Goal: Information Seeking & Learning: Learn about a topic

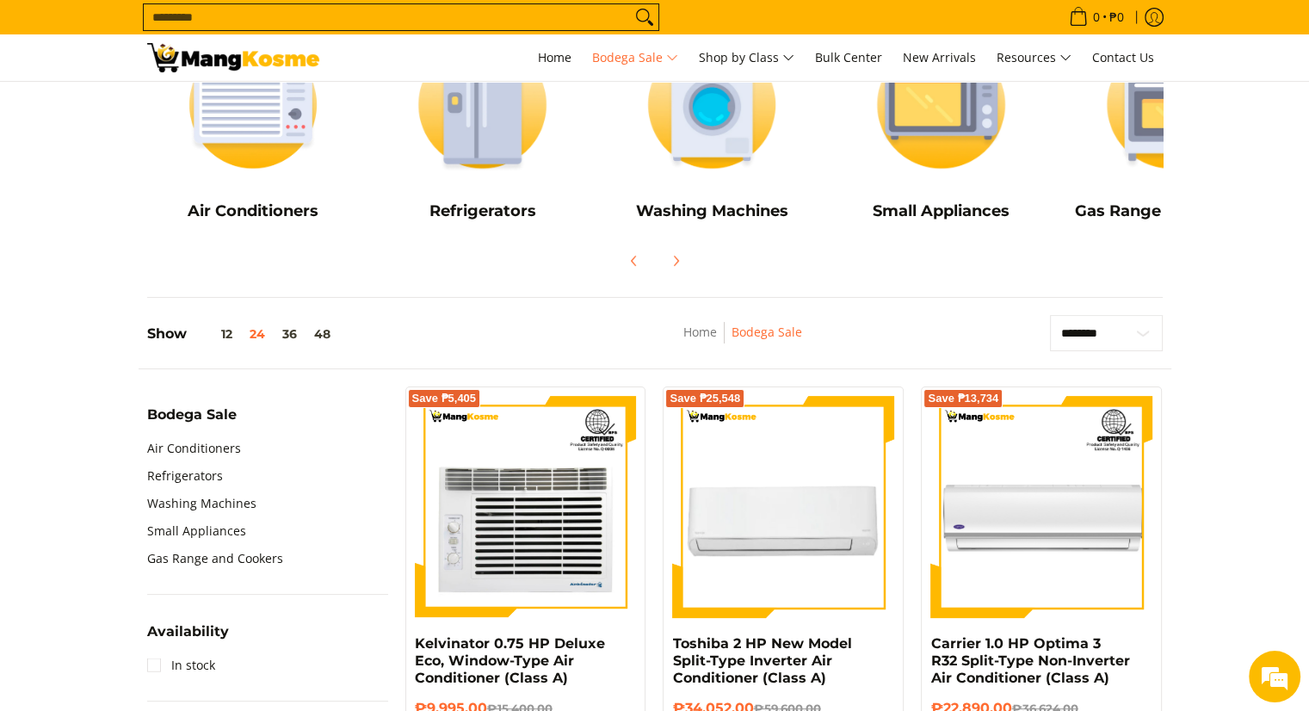
scroll to position [295, 0]
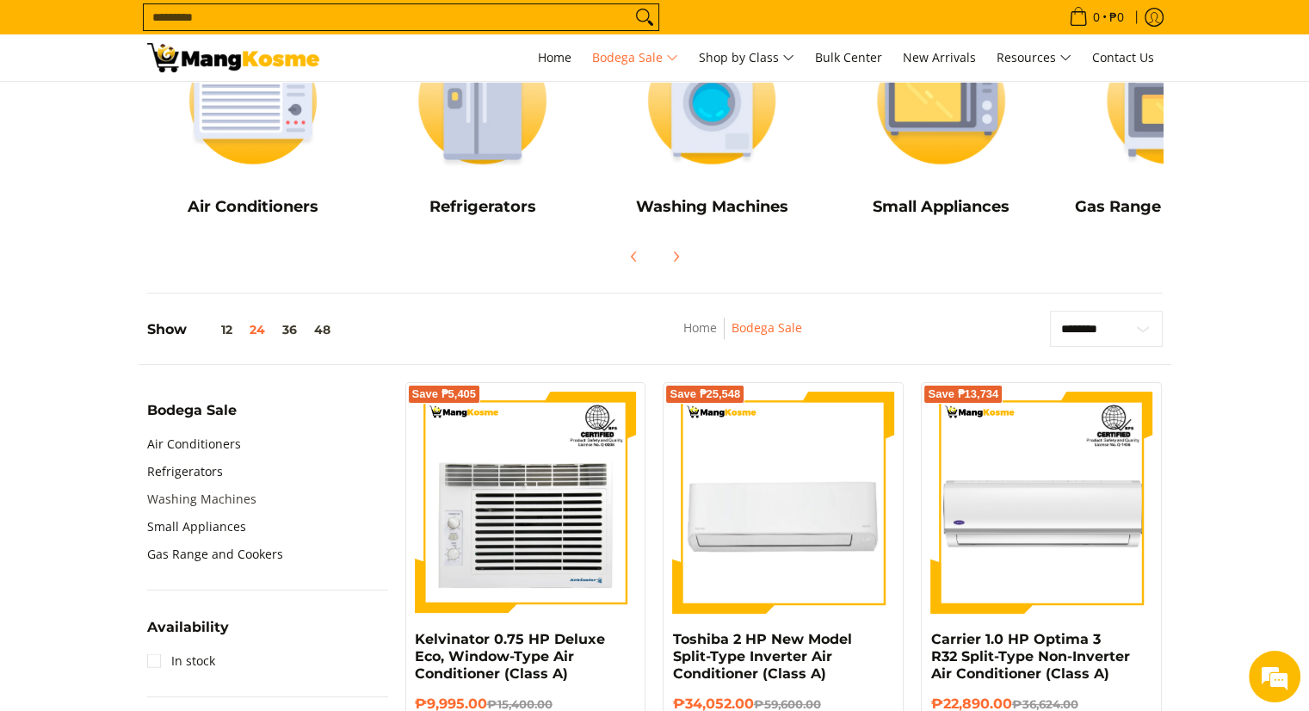
click at [176, 500] on link "Washing Machines" at bounding box center [201, 499] width 109 height 28
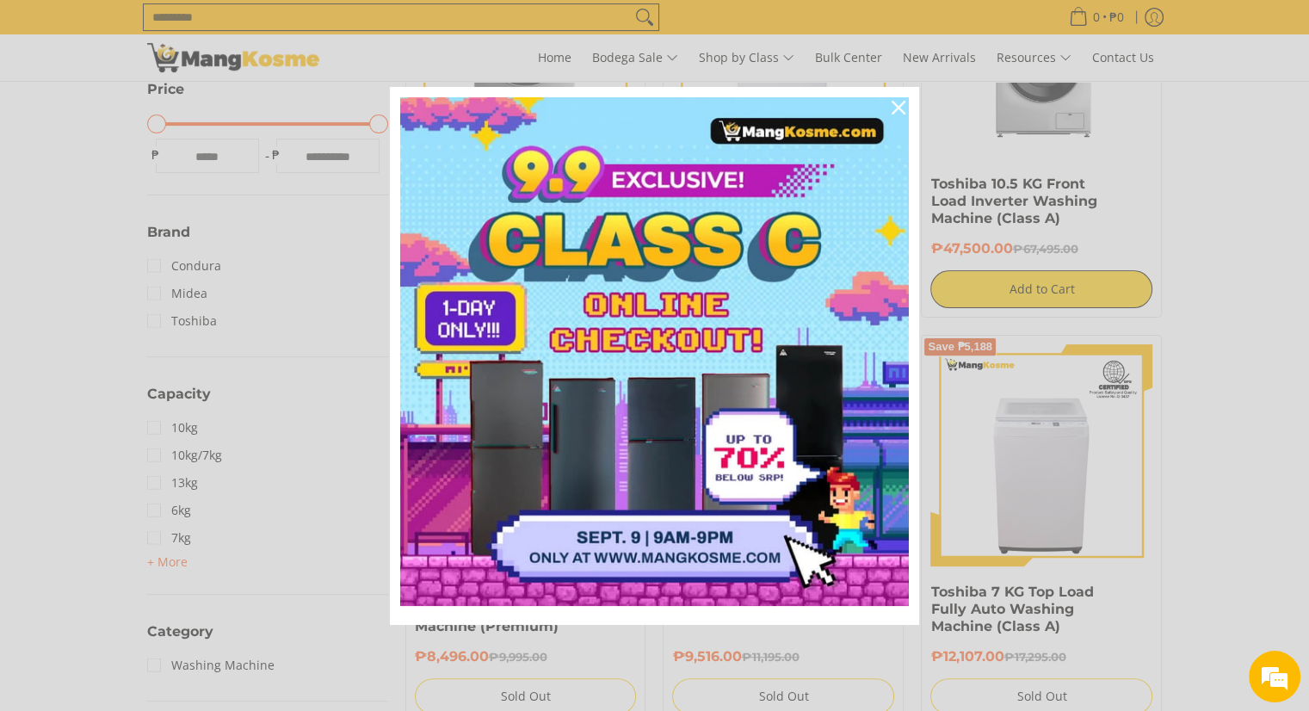
scroll to position [468, 0]
click at [899, 101] on icon "close icon" at bounding box center [899, 108] width 14 height 14
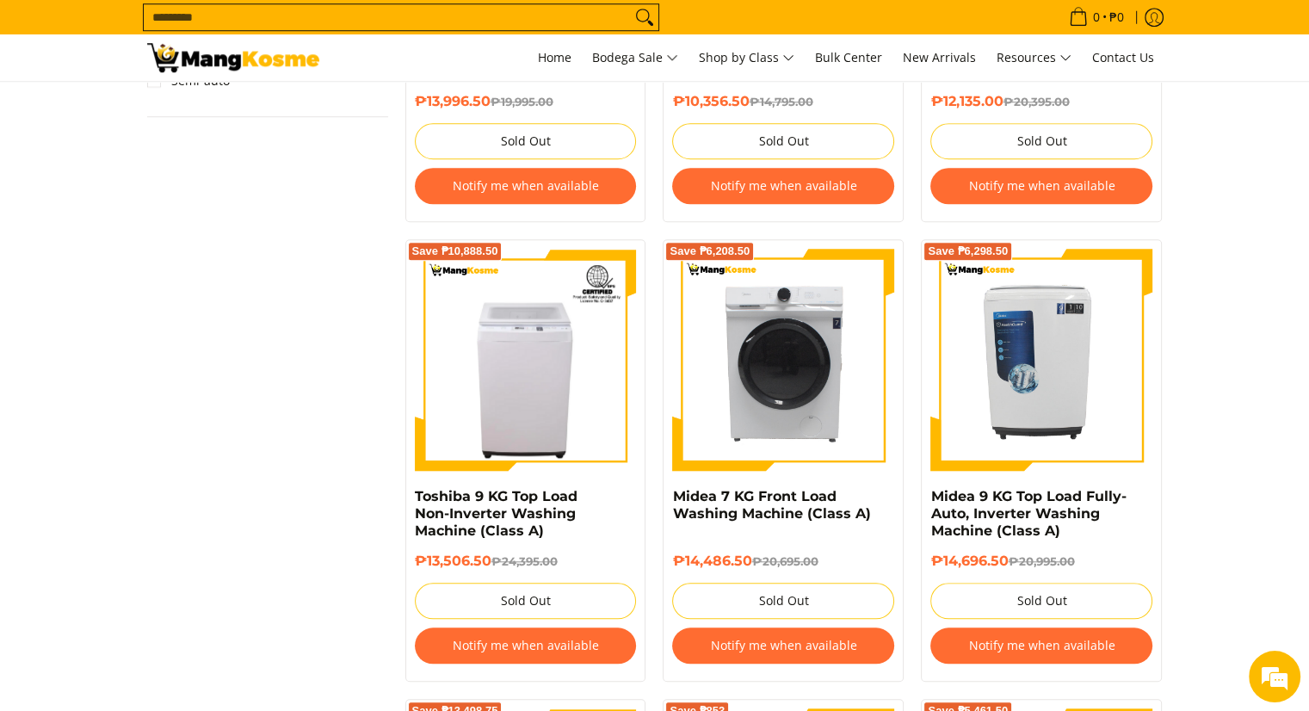
scroll to position [1484, 0]
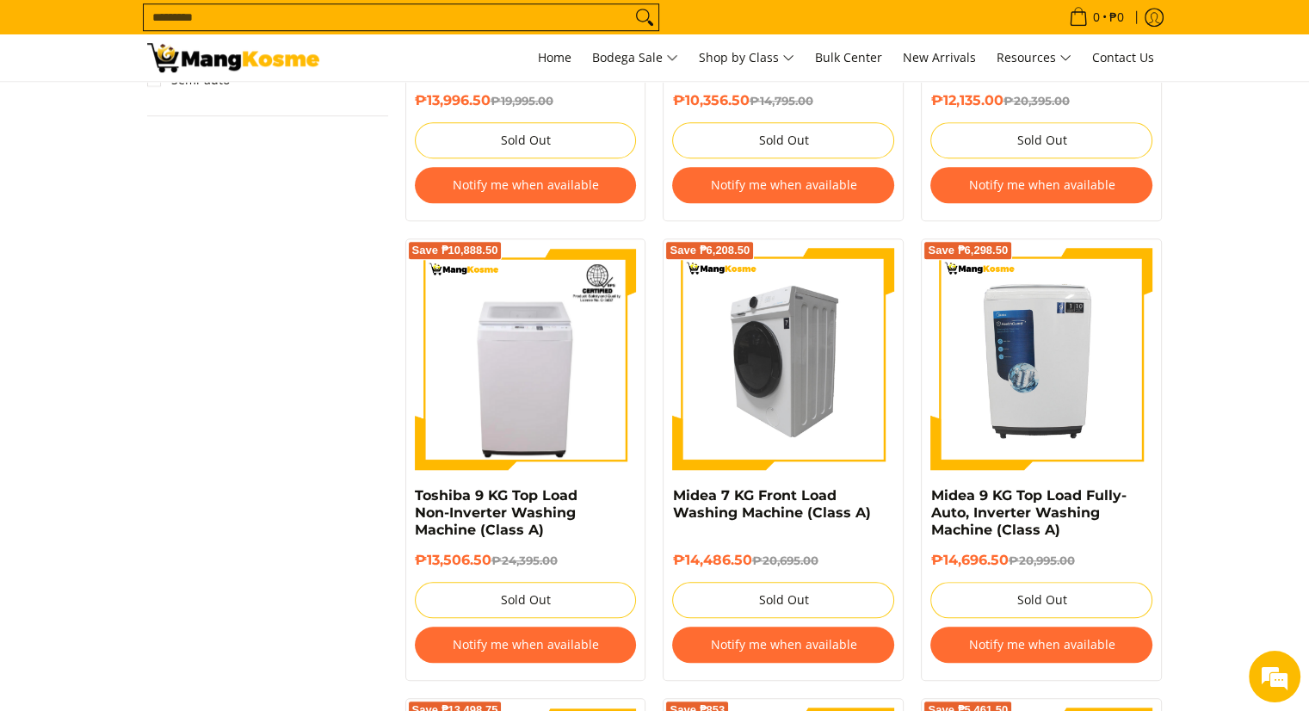
click at [804, 380] on img at bounding box center [783, 359] width 222 height 222
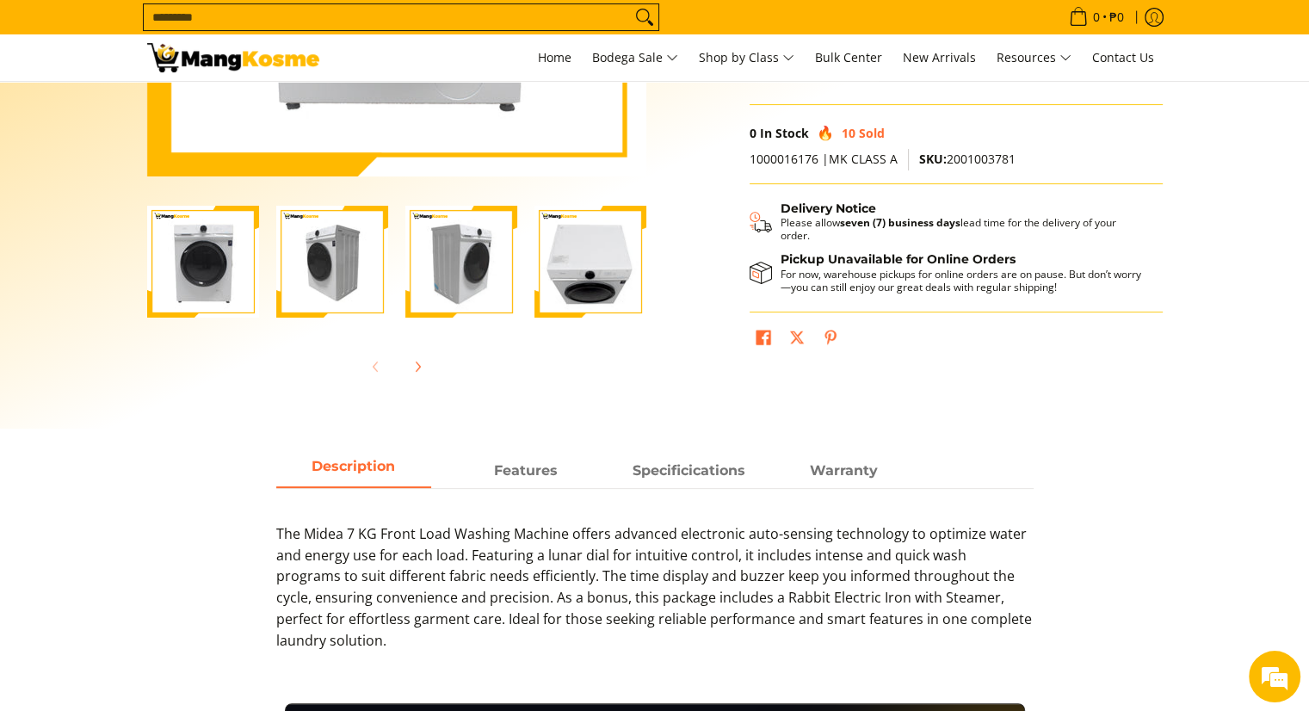
scroll to position [437, 0]
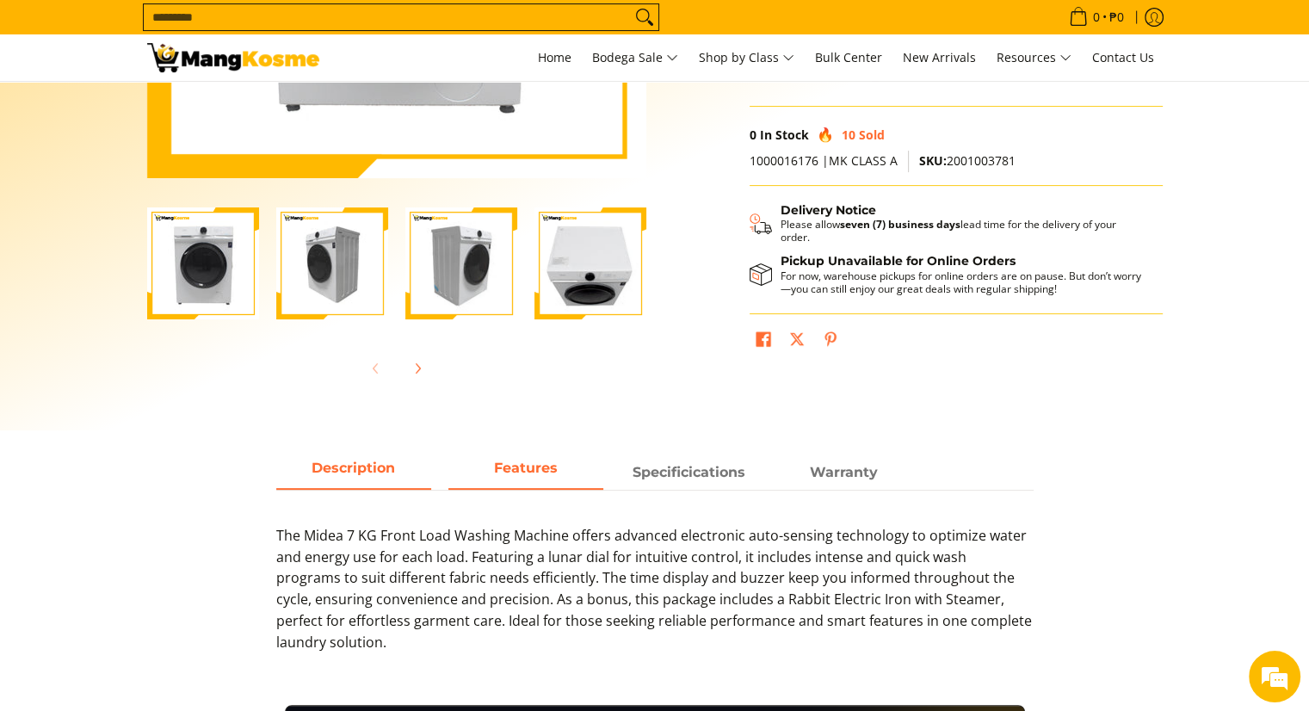
click at [551, 482] on span "Features" at bounding box center [525, 472] width 155 height 31
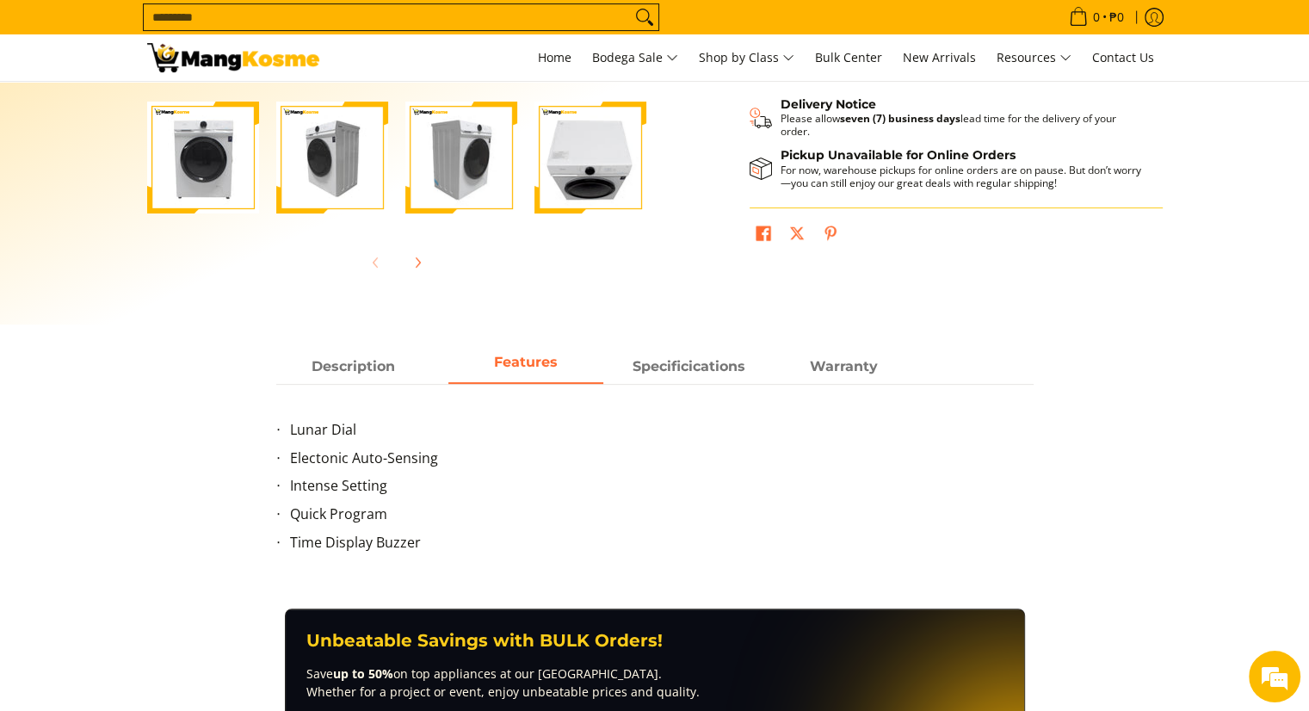
scroll to position [544, 0]
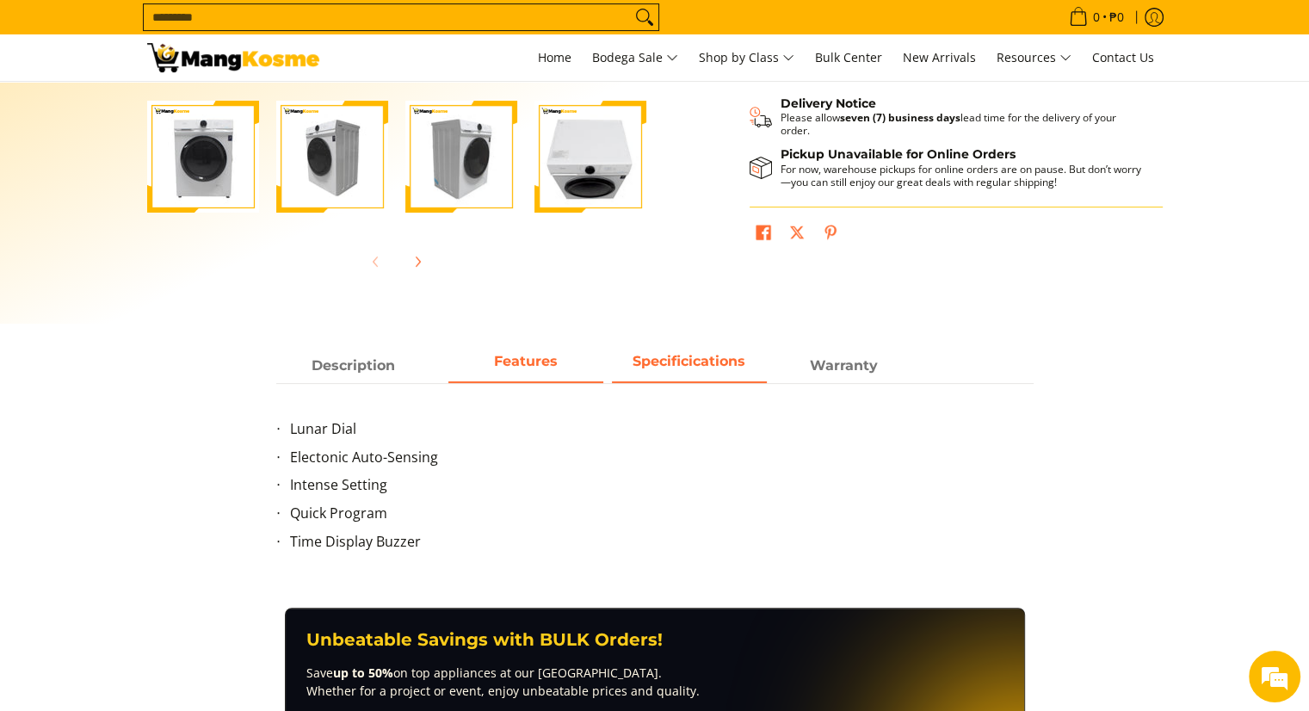
click at [647, 376] on span "Specificications" at bounding box center [689, 365] width 155 height 31
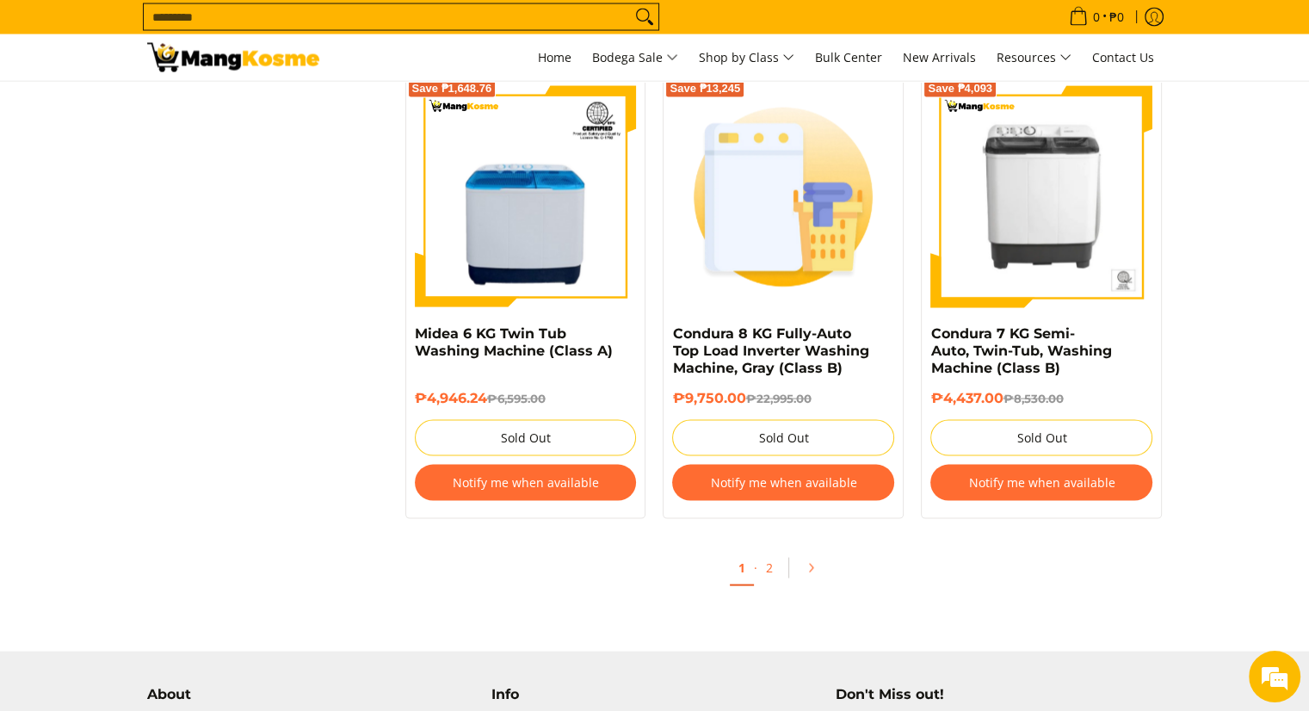
scroll to position [3515, 0]
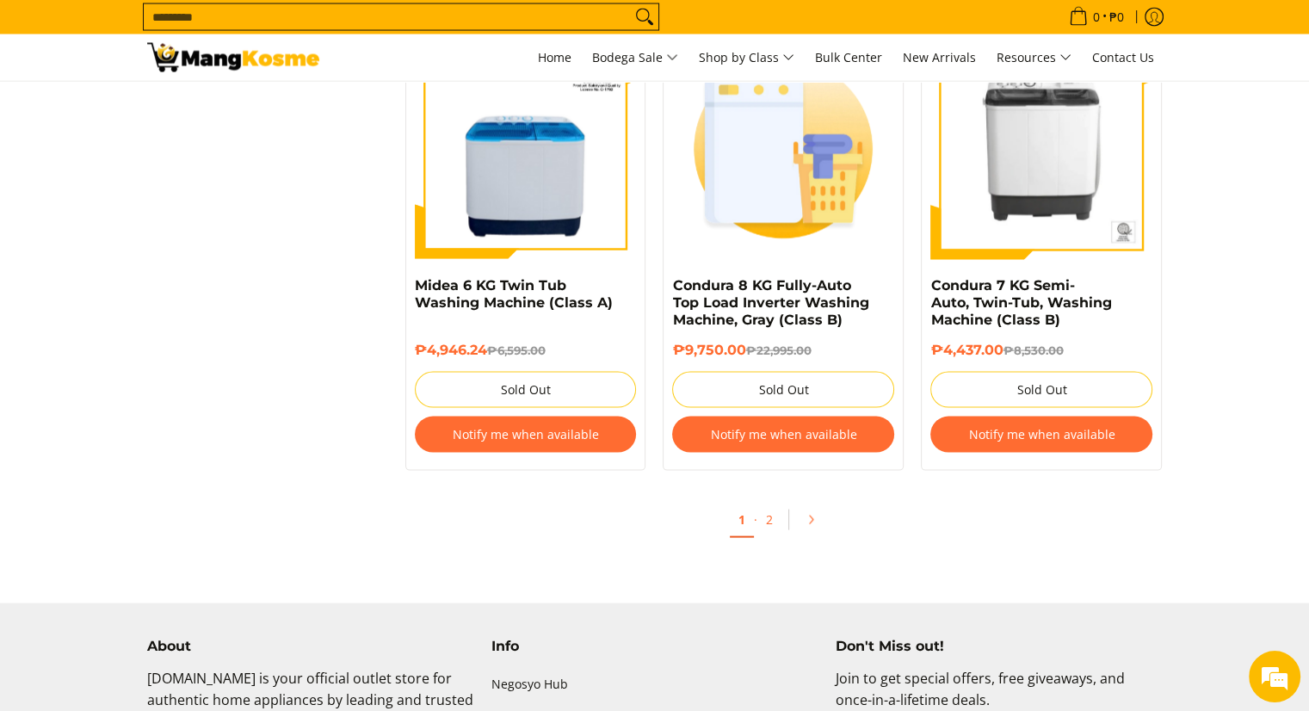
click at [784, 530] on span "Pagination" at bounding box center [789, 521] width 15 height 22
click at [769, 522] on link "2" at bounding box center [769, 520] width 24 height 35
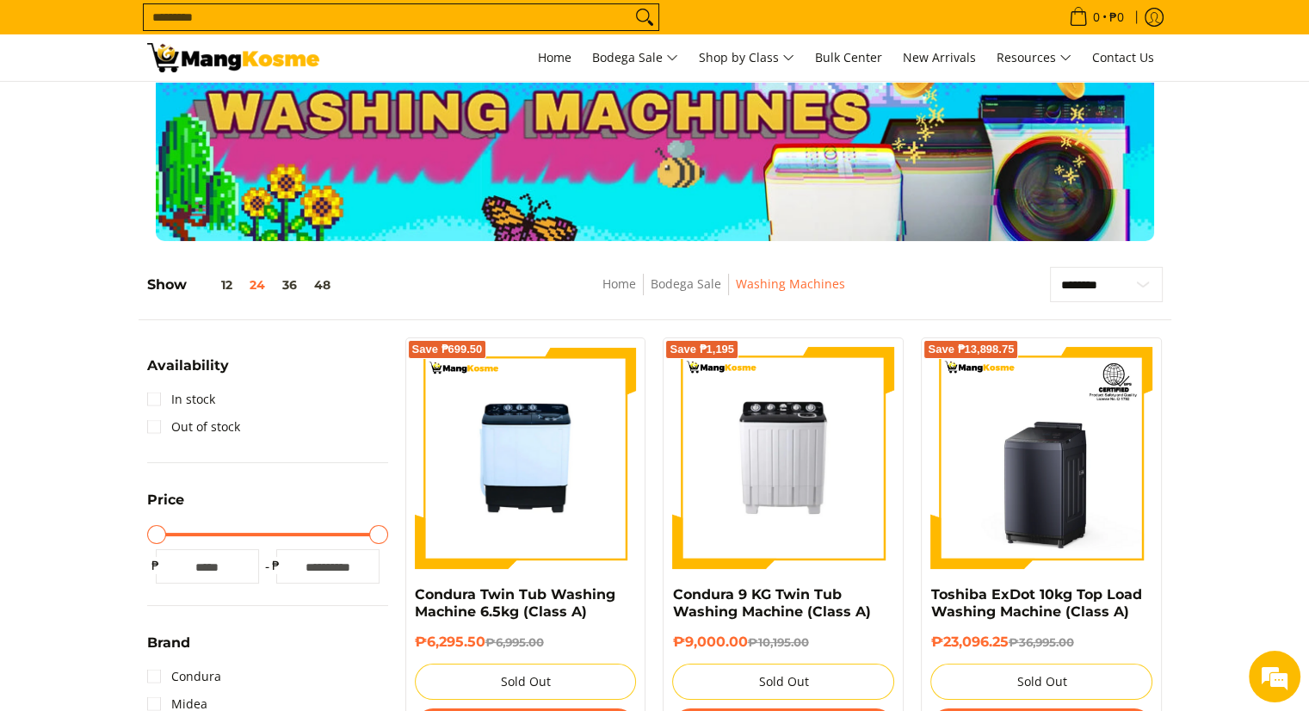
scroll to position [31, 0]
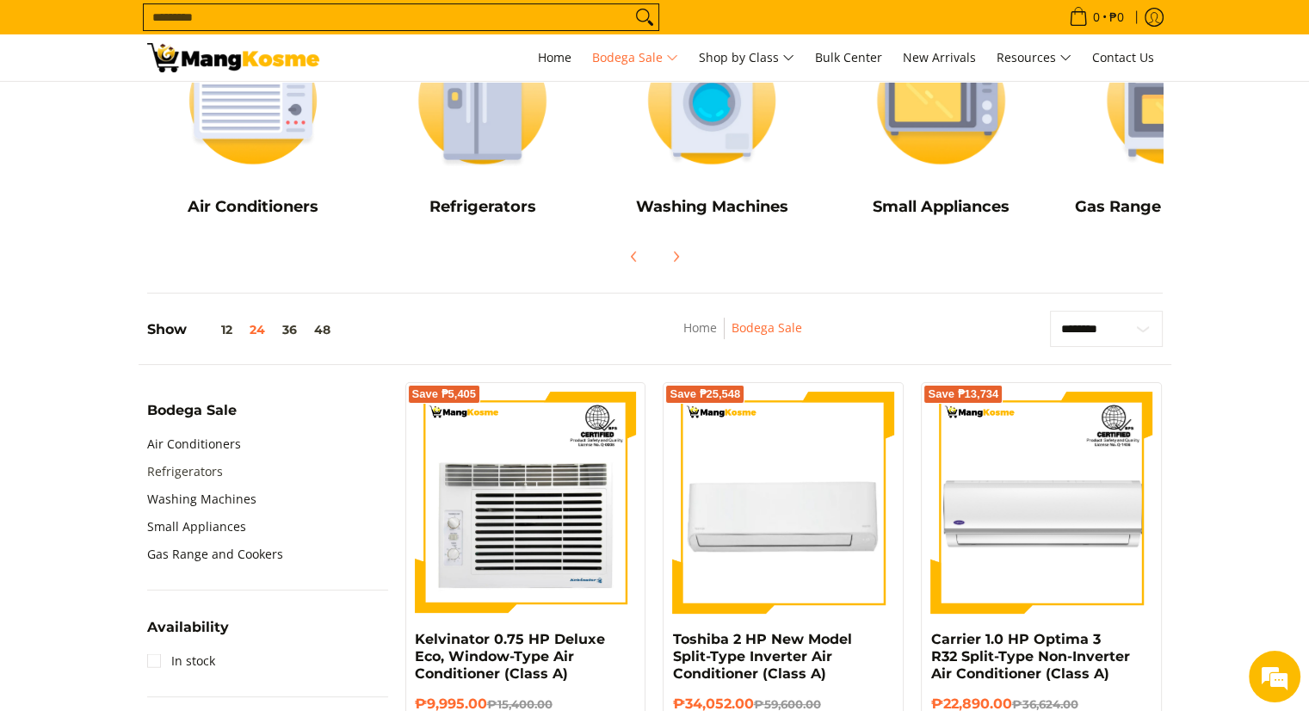
click at [196, 476] on link "Refrigerators" at bounding box center [185, 472] width 76 height 28
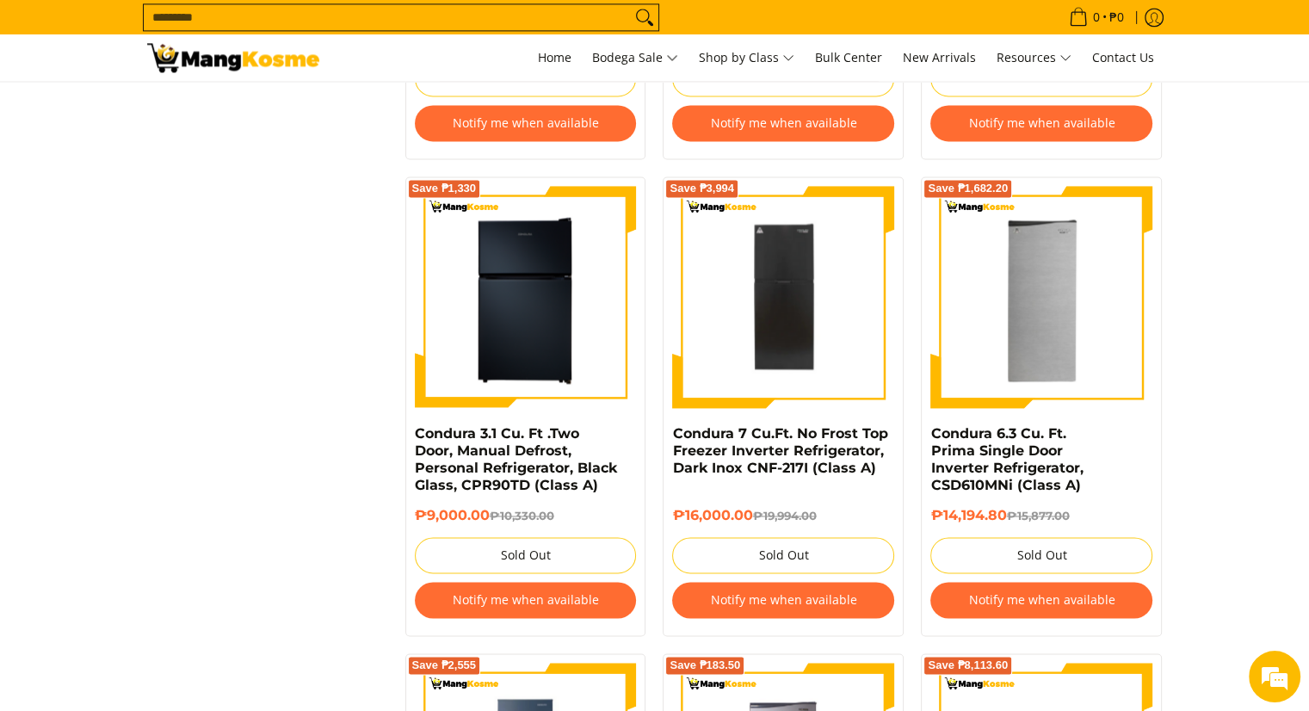
scroll to position [2556, 0]
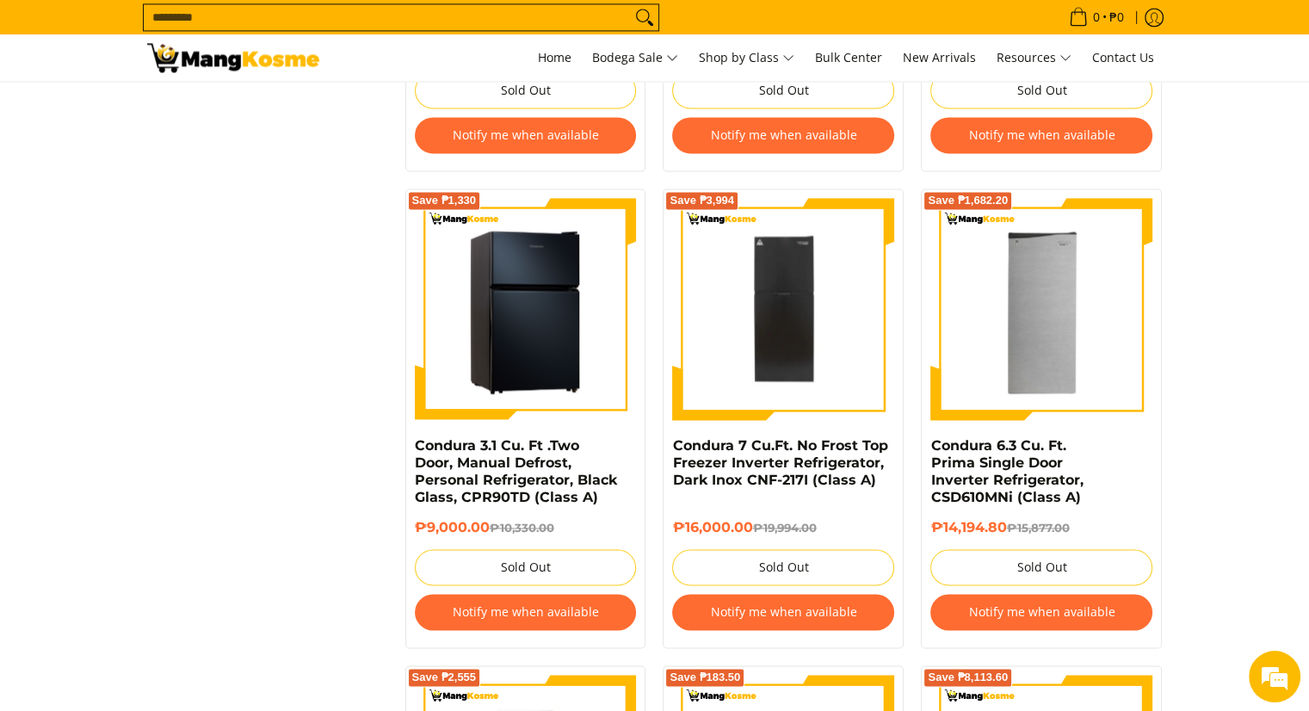
click at [502, 329] on img at bounding box center [526, 309] width 222 height 222
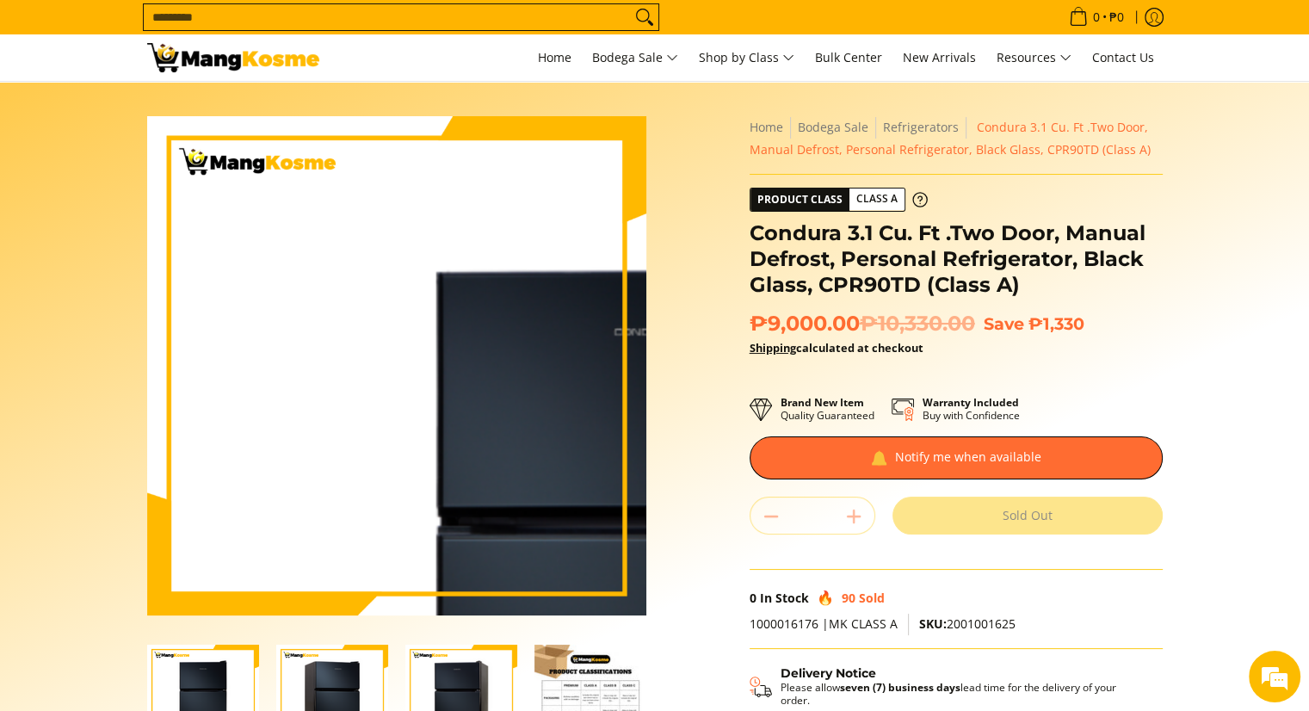
scroll to position [293, 0]
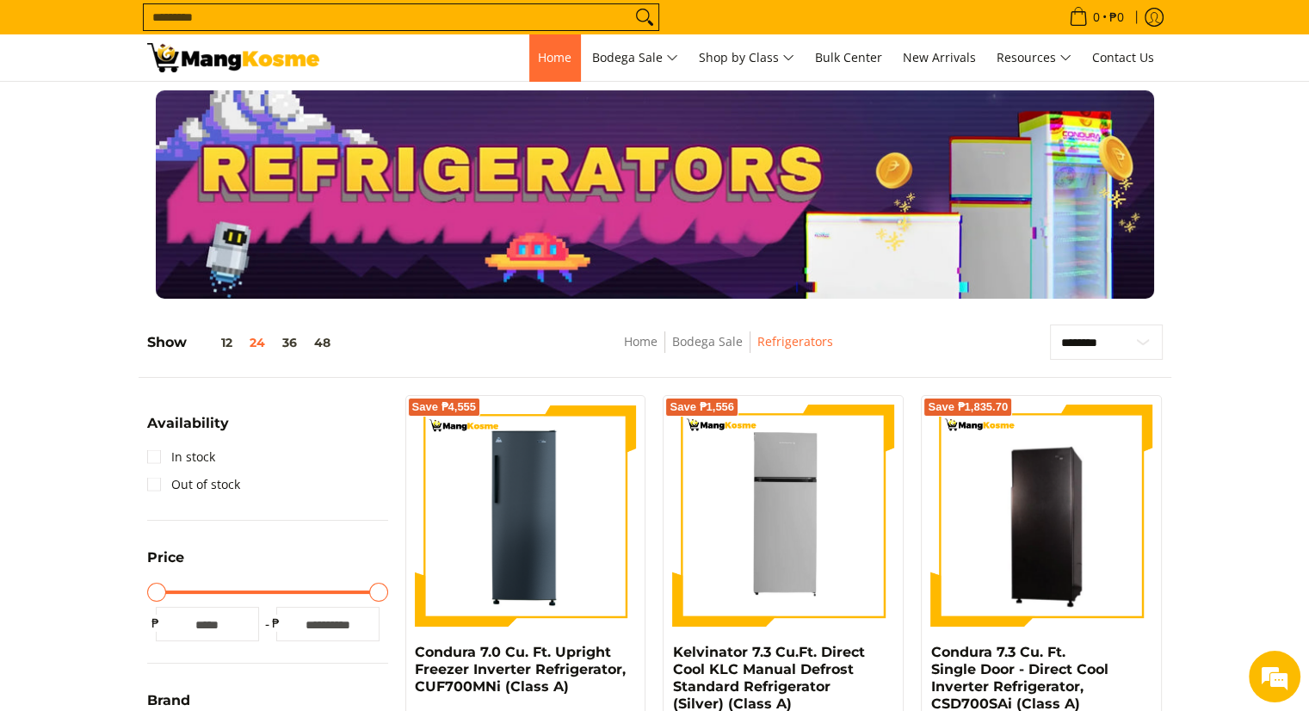
click at [548, 57] on span "Home" at bounding box center [555, 57] width 34 height 16
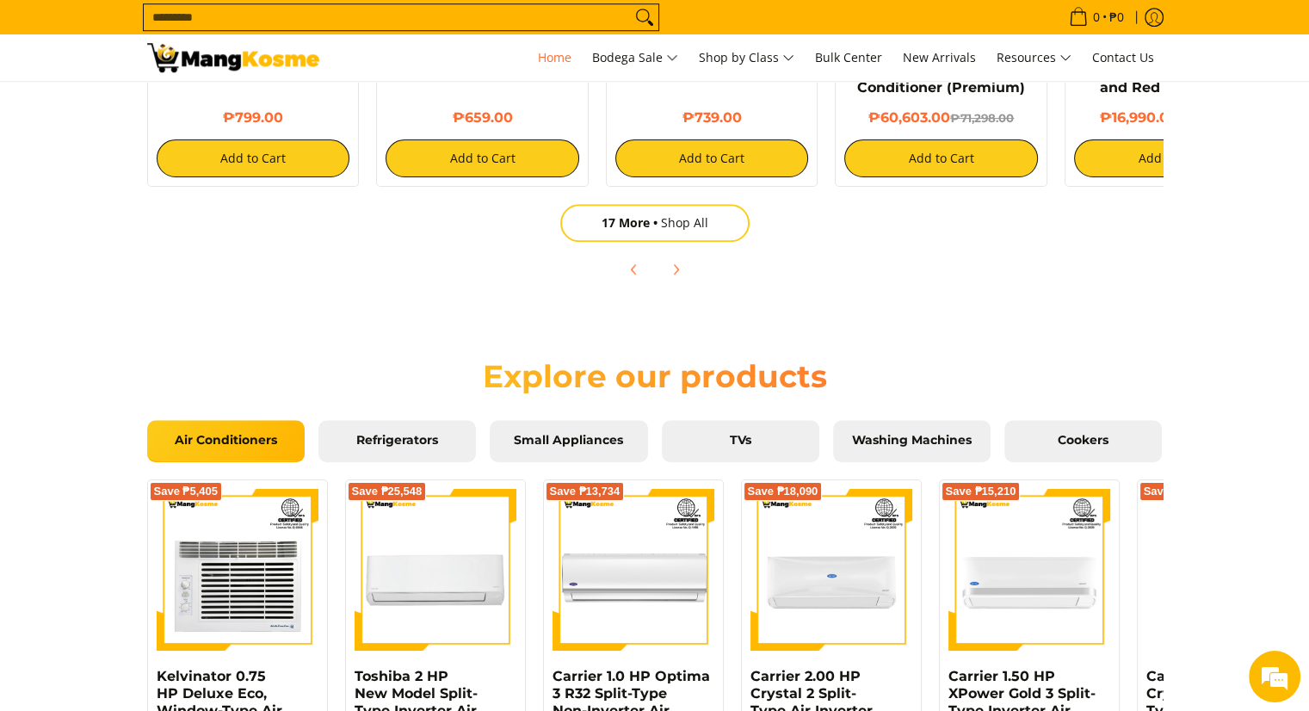
scroll to position [1393, 0]
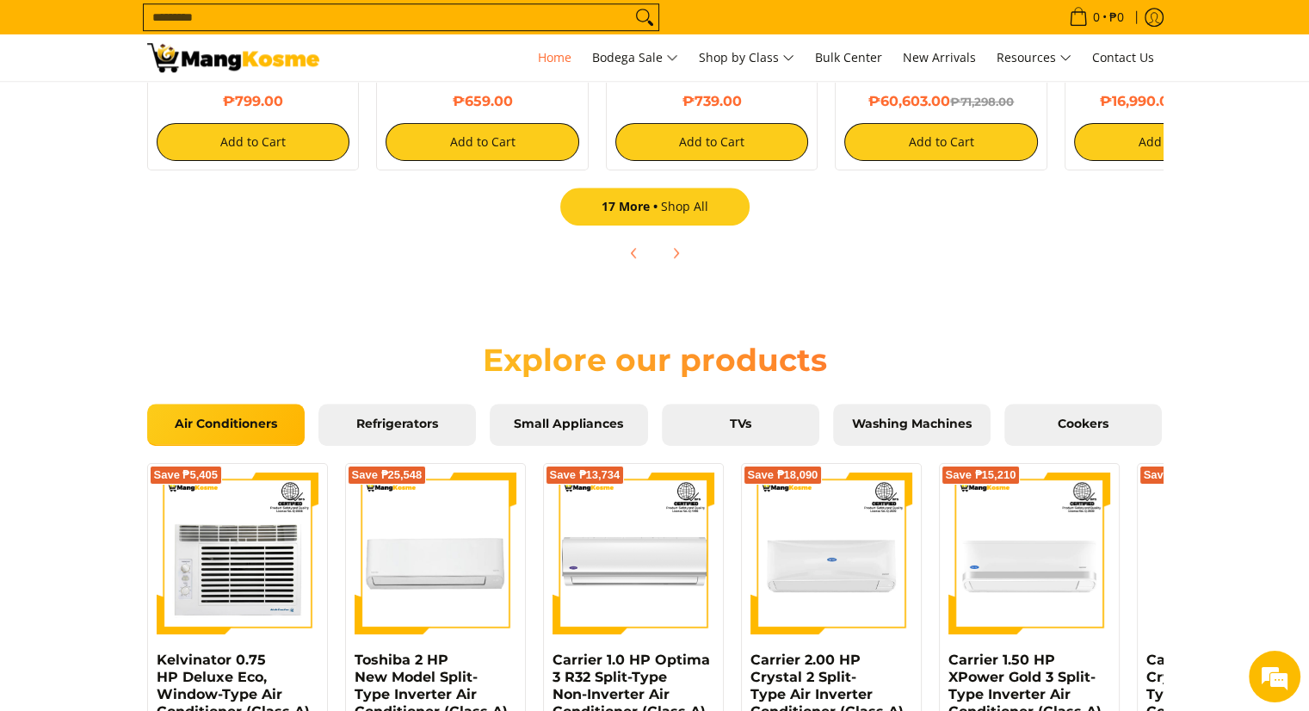
click at [679, 194] on link "17 More Shop All" at bounding box center [654, 207] width 189 height 38
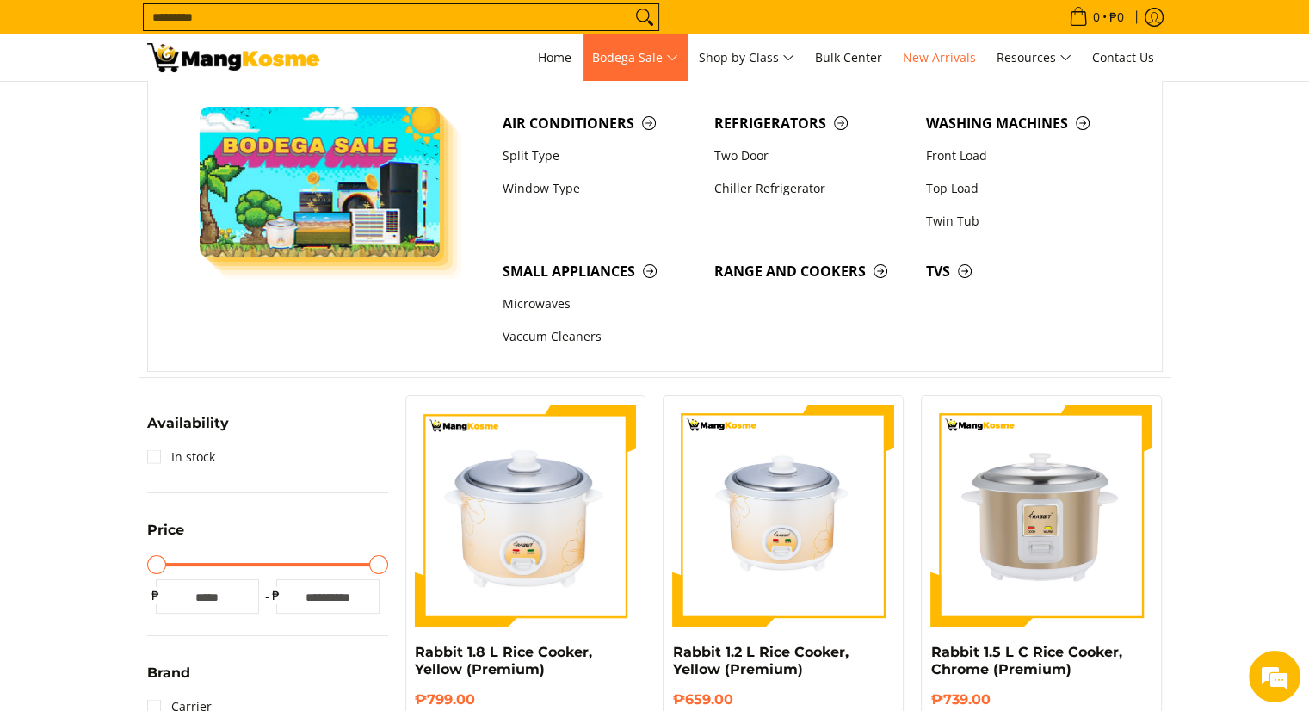
click at [648, 66] on span "Bodega Sale" at bounding box center [635, 58] width 86 height 22
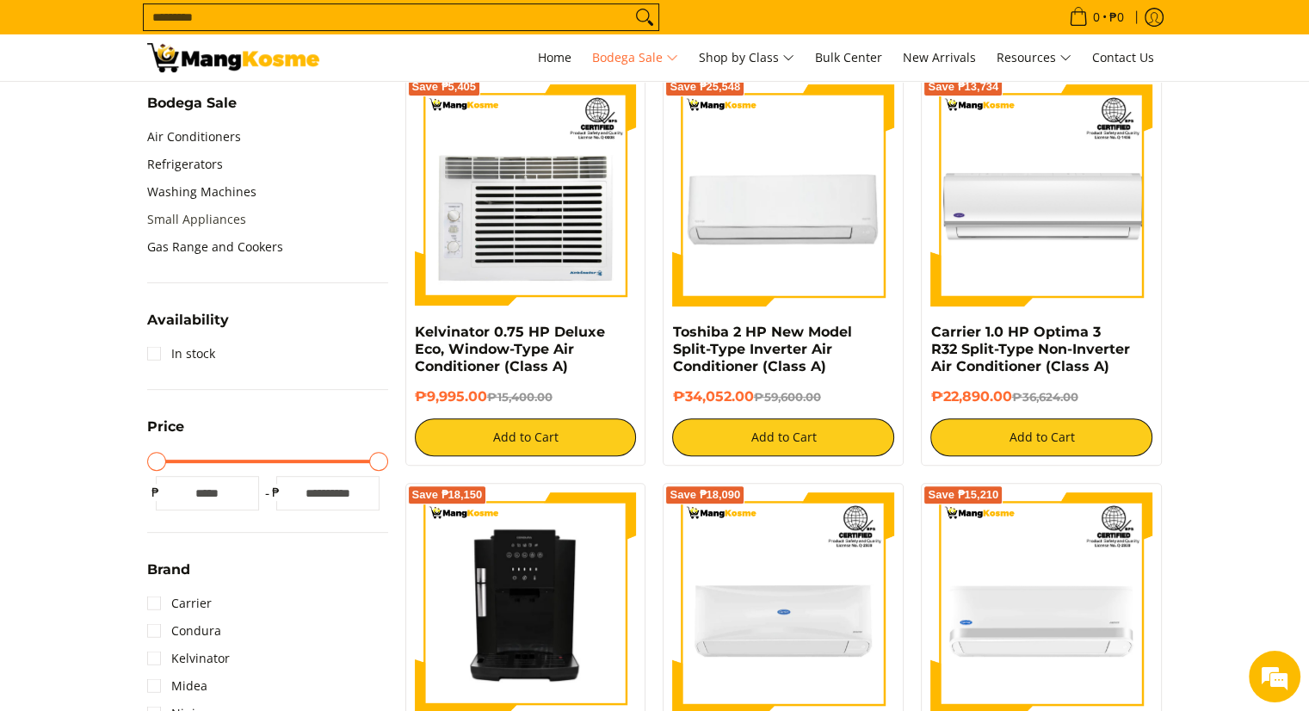
click at [200, 209] on link "Small Appliances" at bounding box center [196, 220] width 99 height 28
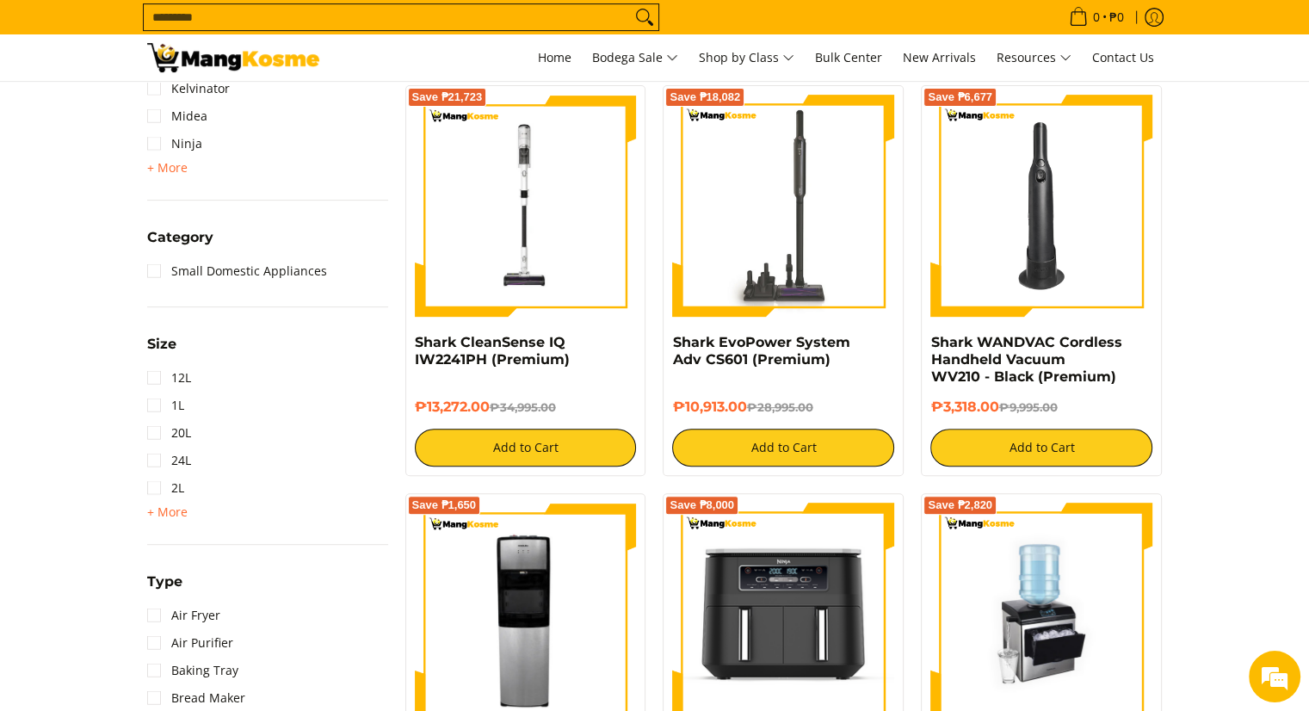
scroll to position [702, 0]
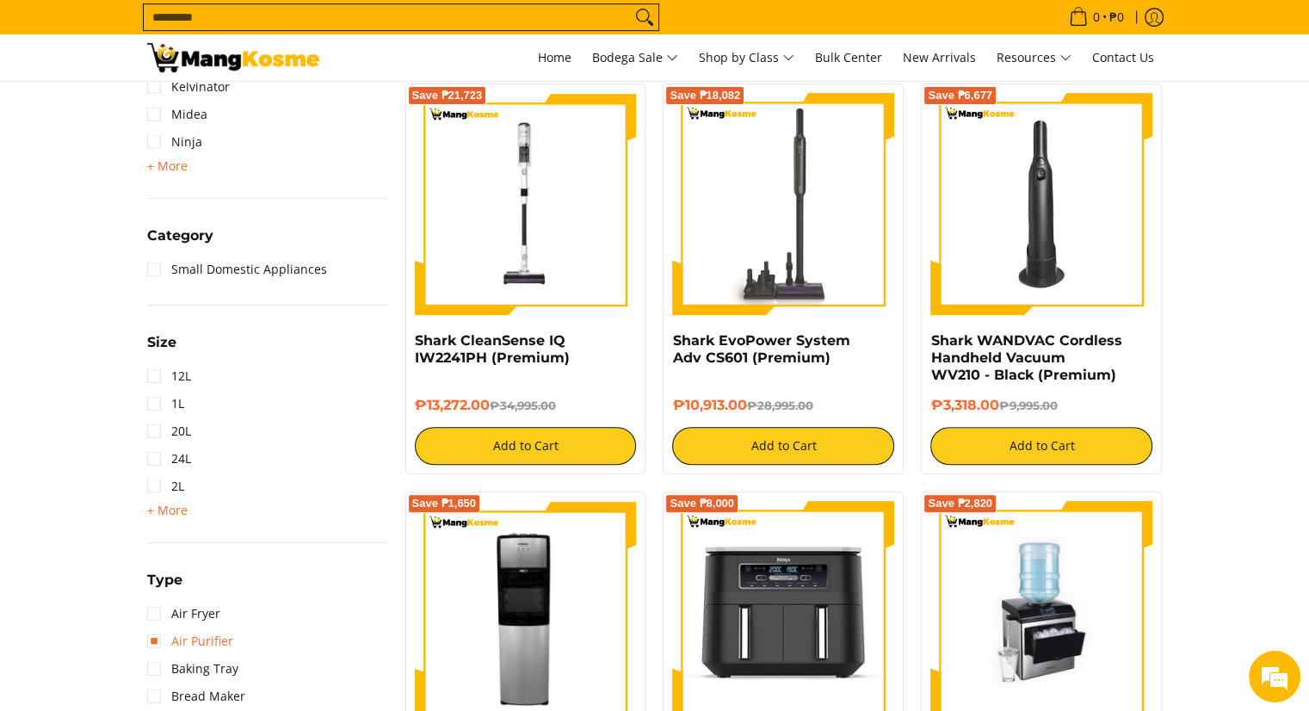
click at [196, 627] on link "Air Purifier" at bounding box center [190, 641] width 86 height 28
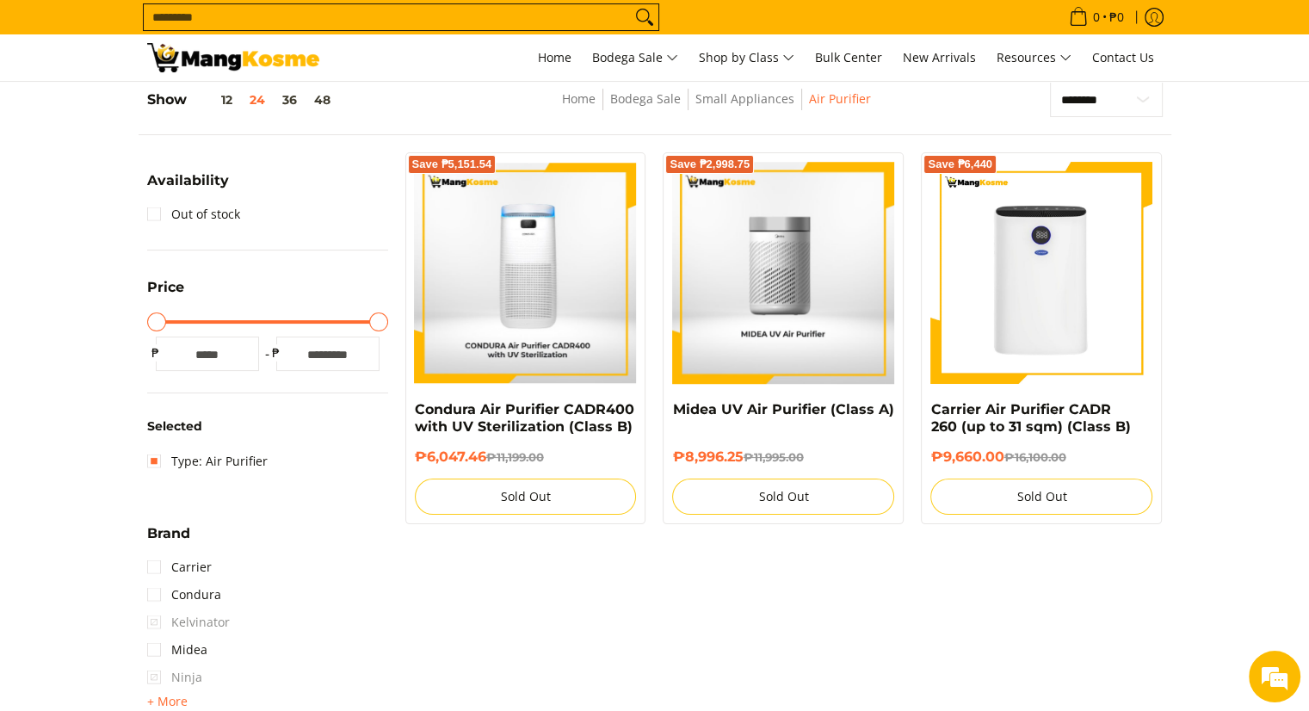
scroll to position [242, 0]
